Goal: Find specific page/section: Find specific page/section

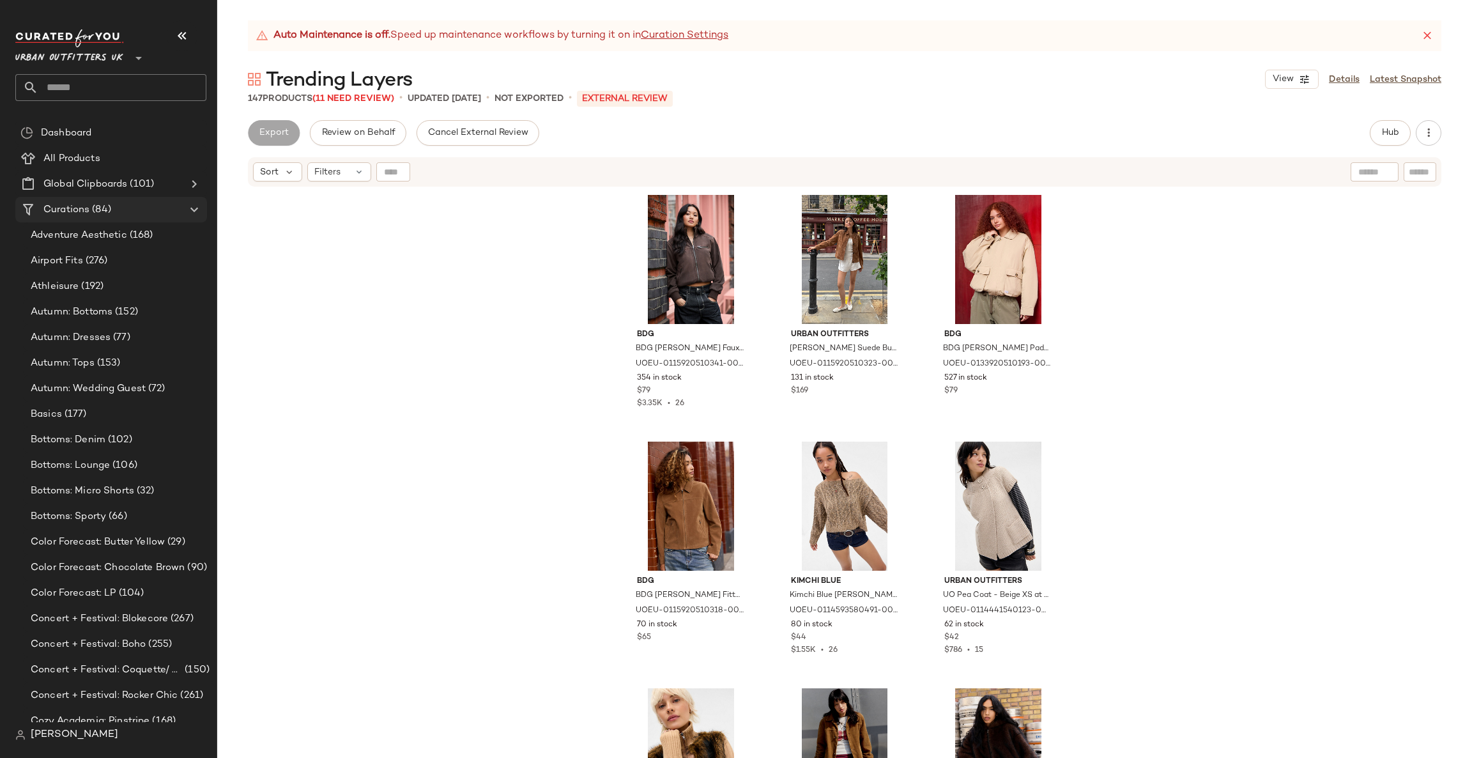
click at [195, 209] on icon at bounding box center [194, 209] width 15 height 15
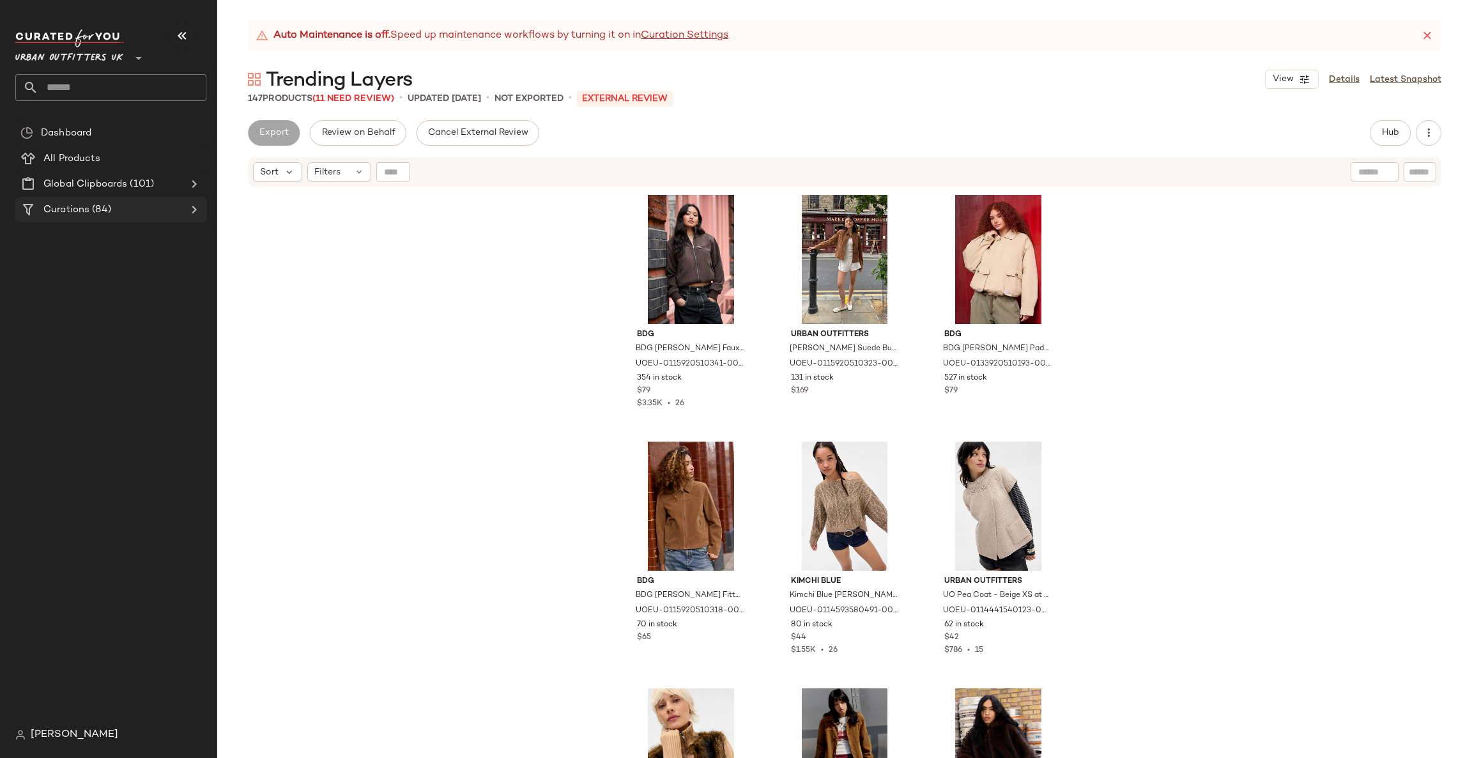
click at [195, 209] on icon at bounding box center [194, 209] width 15 height 15
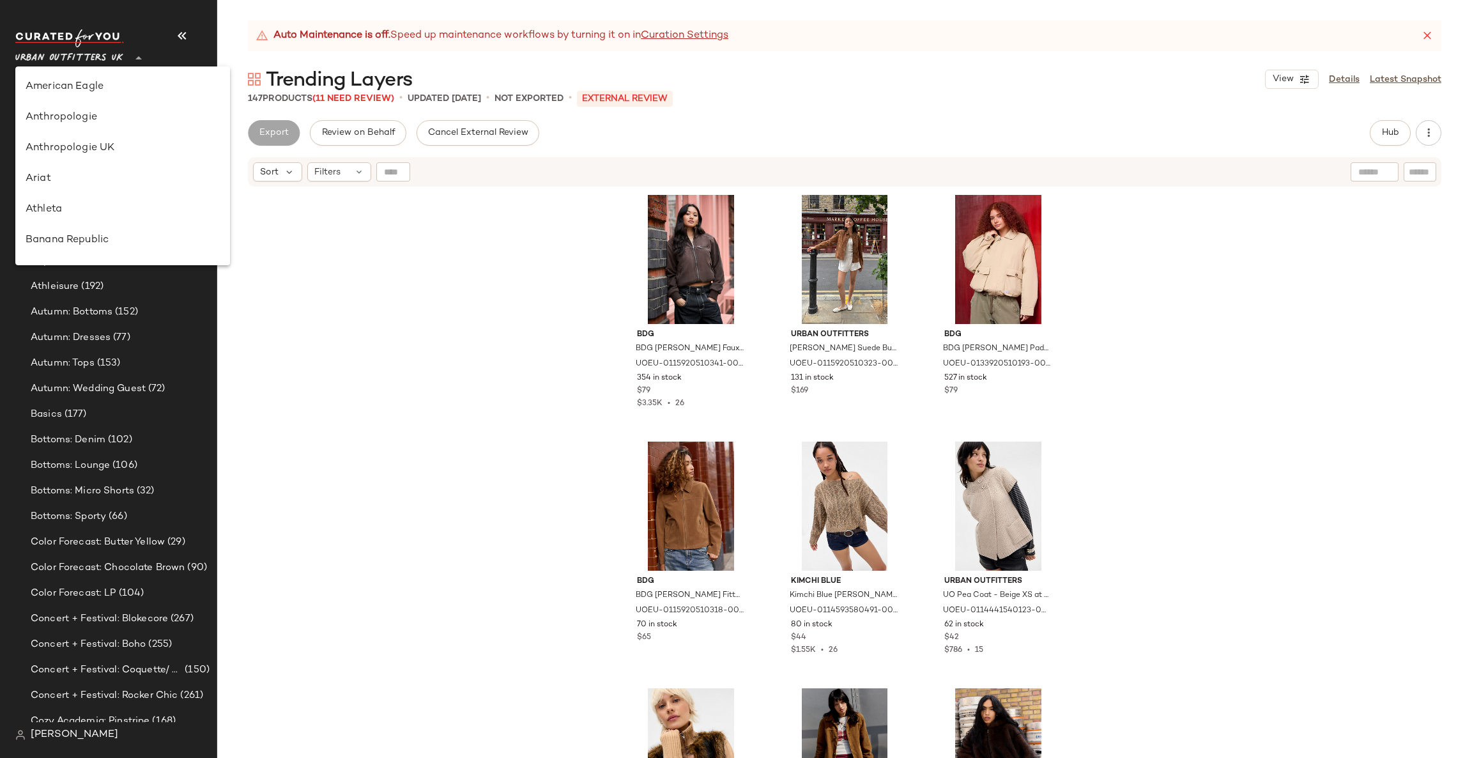
click at [113, 55] on span "Urban Outfitters UK" at bounding box center [69, 54] width 108 height 23
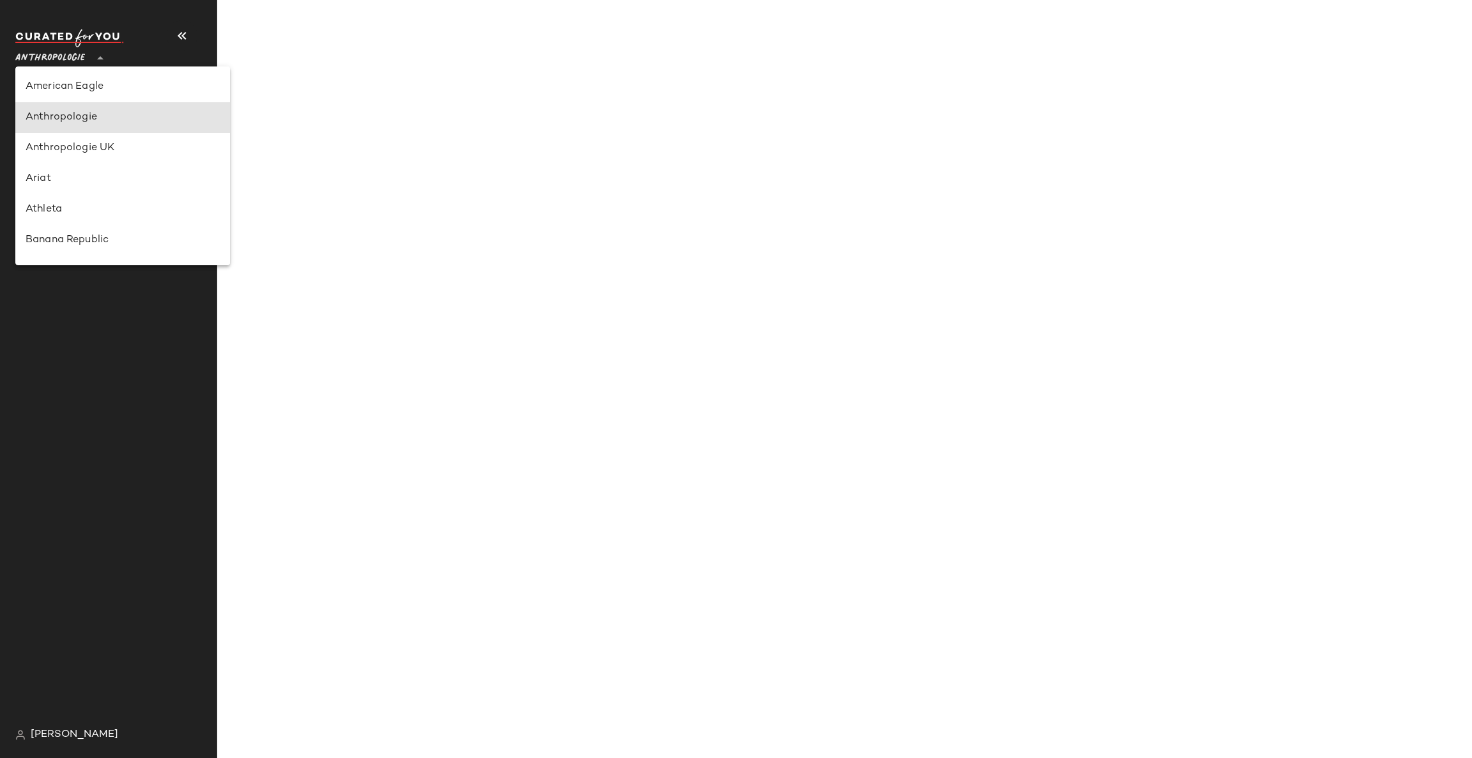
type input "**"
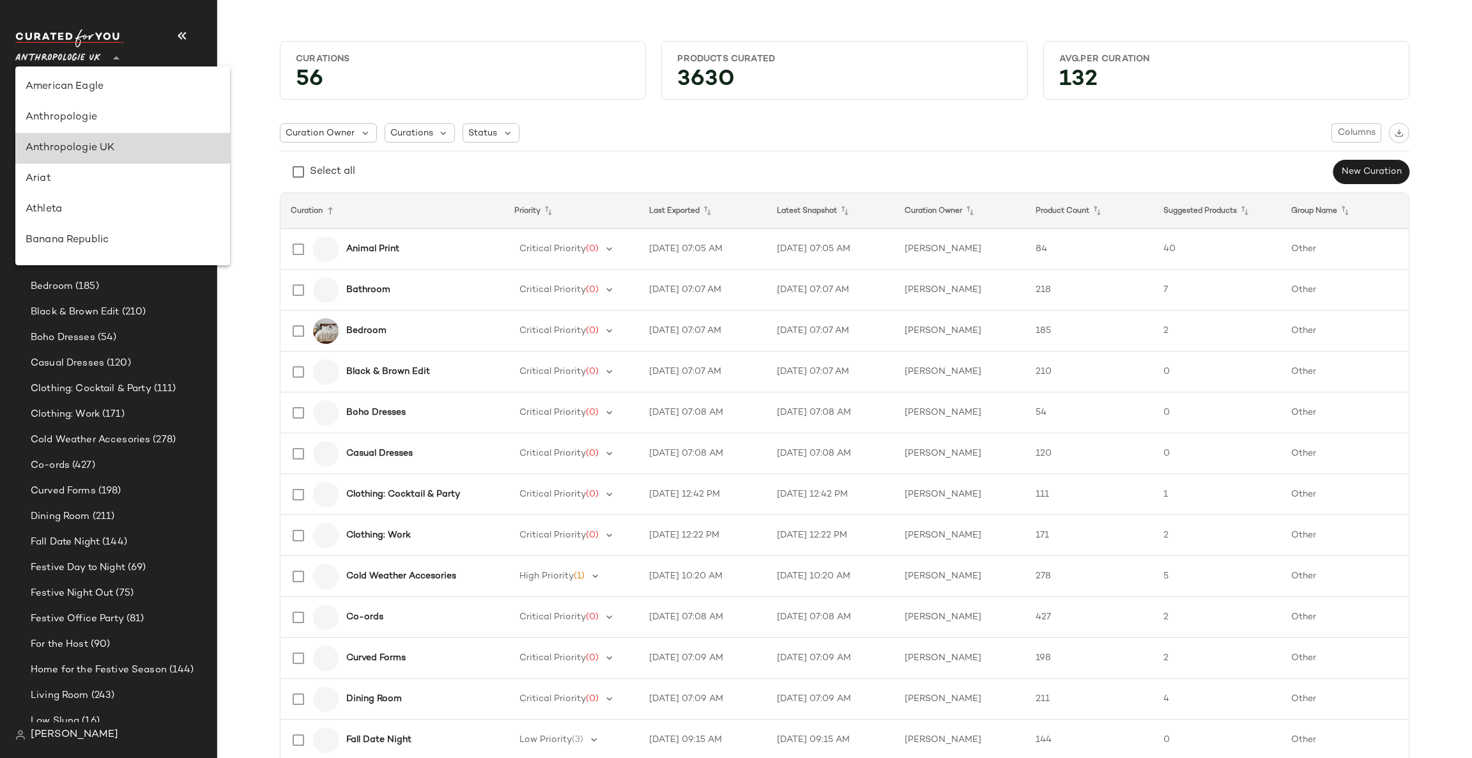
click at [132, 145] on div "Anthropologie UK" at bounding box center [123, 148] width 194 height 15
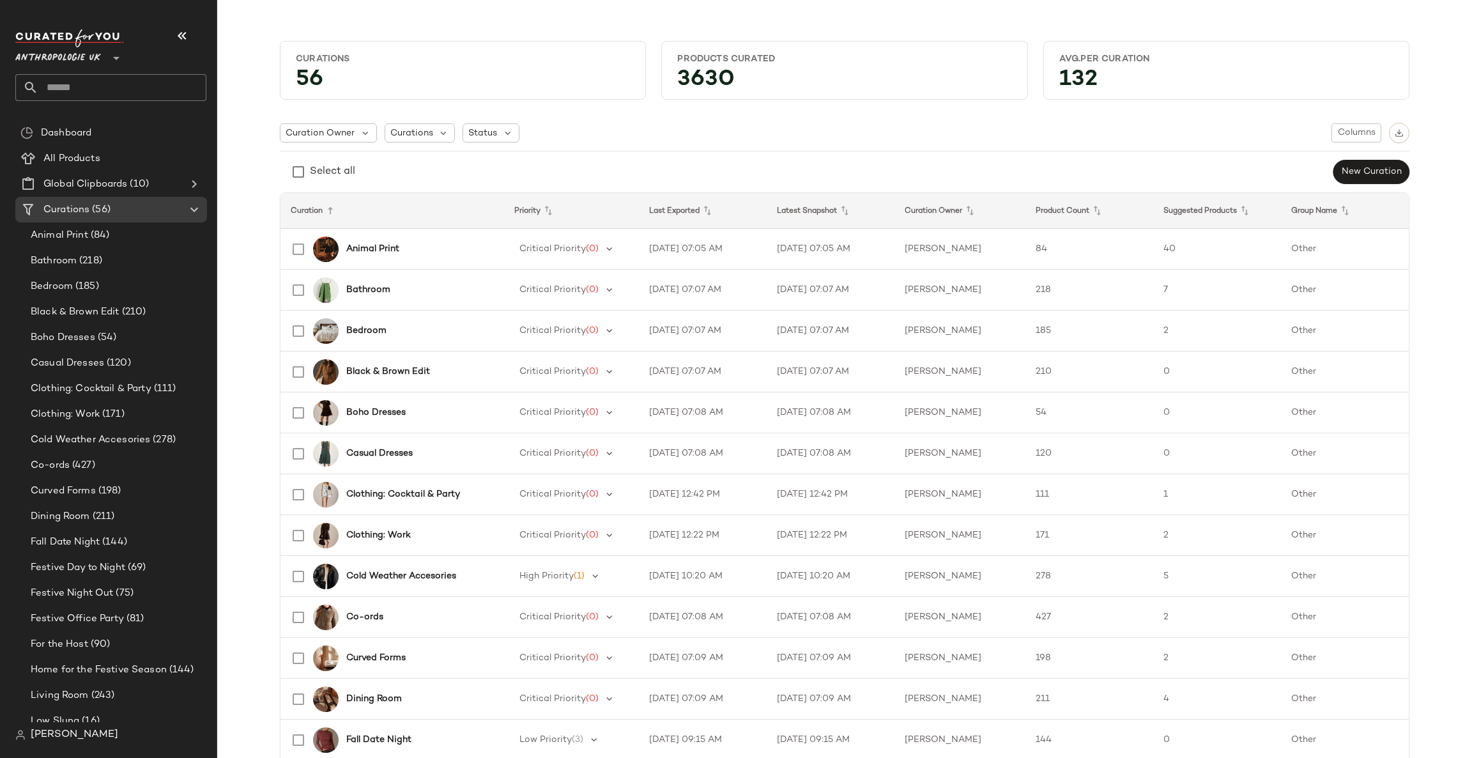
scroll to position [74, 0]
